Goal: Task Accomplishment & Management: Manage account settings

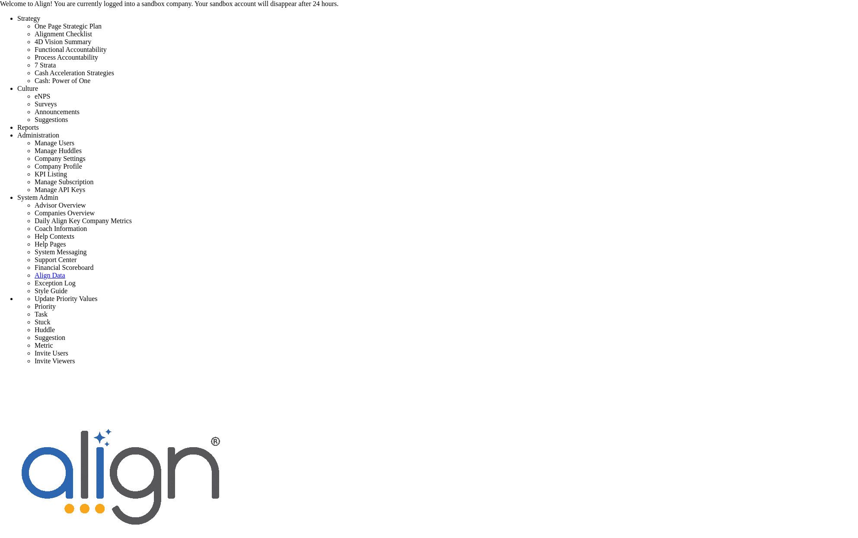
scroll to position [30, 74]
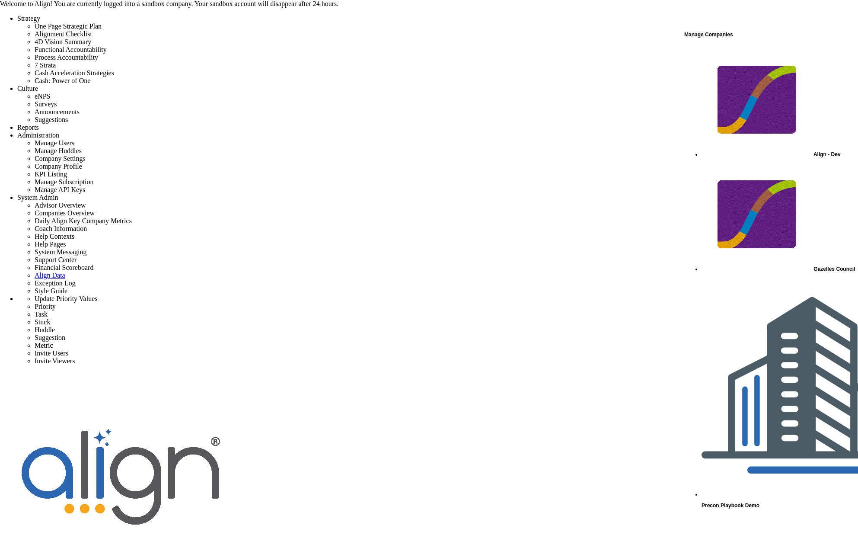
click at [813, 151] on span "Align - Dev" at bounding box center [826, 154] width 27 height 6
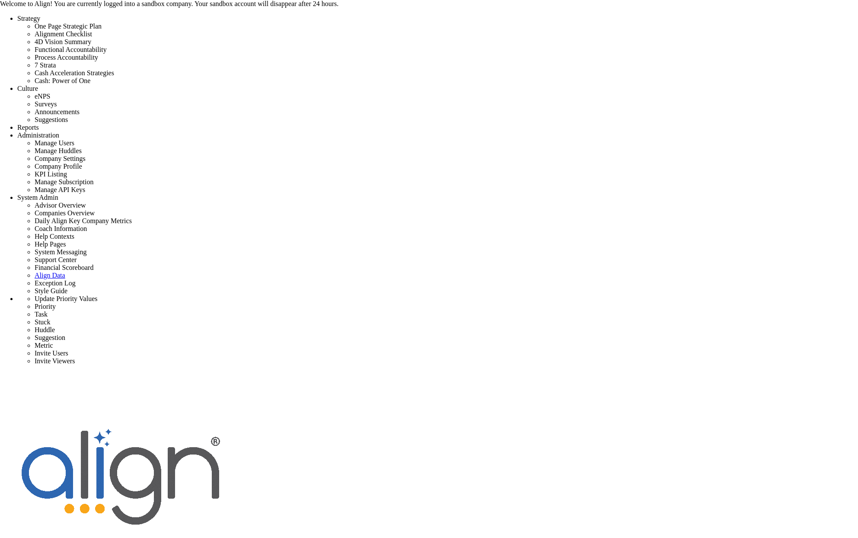
scroll to position [30, 74]
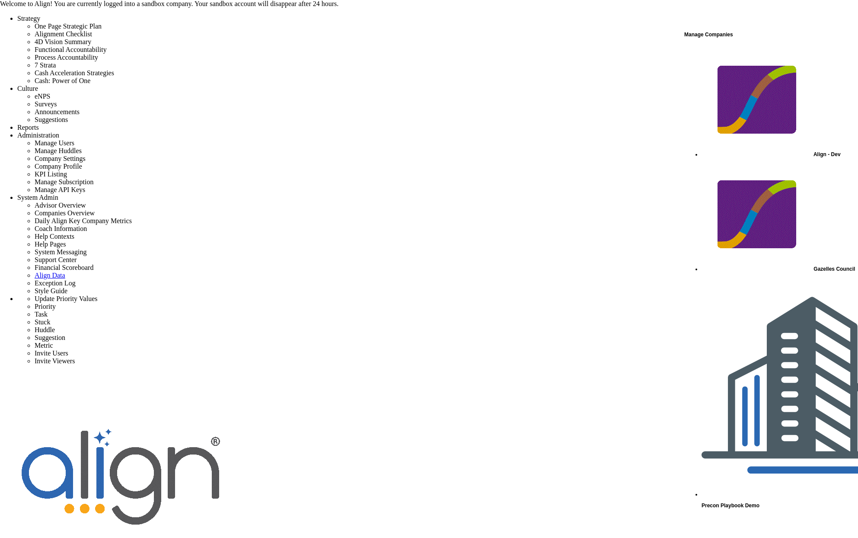
click at [716, 40] on div "Manage Companies" at bounding box center [770, 34] width 173 height 11
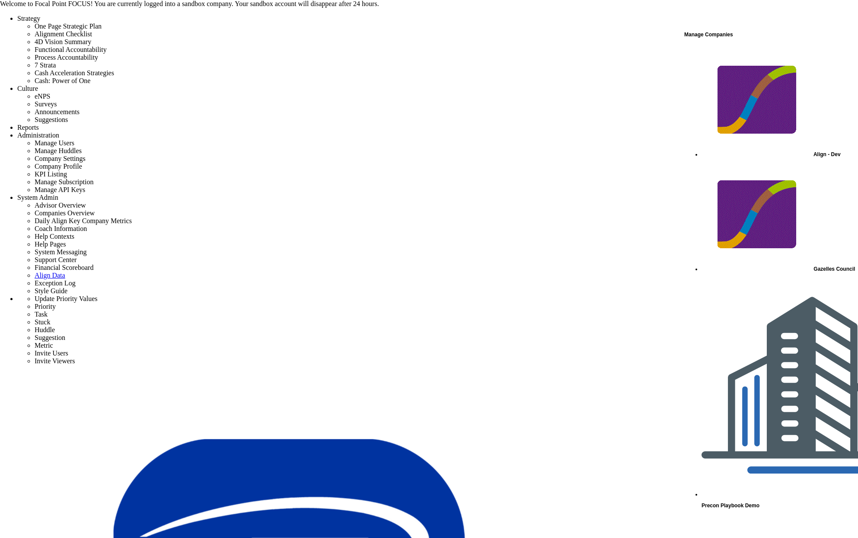
click at [743, 502] on span "Precon Playbook Demo" at bounding box center [730, 505] width 58 height 6
